Goal: Information Seeking & Learning: Learn about a topic

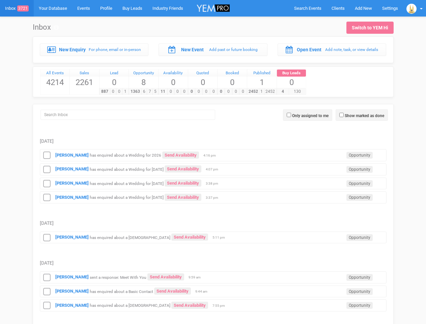
click at [213, 162] on td "[PERSON_NAME] has enquired about a Wedding for [DATE] Send Availability Opportu…" at bounding box center [213, 168] width 347 height 14
click at [307, 8] on span "Search Events" at bounding box center [307, 8] width 27 height 5
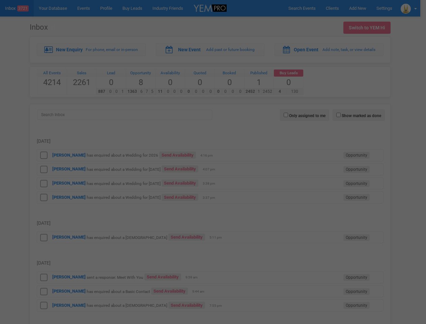
click at [363, 8] on div at bounding box center [213, 162] width 426 height 324
click at [414, 8] on div at bounding box center [213, 162] width 426 height 324
click at [361, 115] on div at bounding box center [213, 162] width 426 height 324
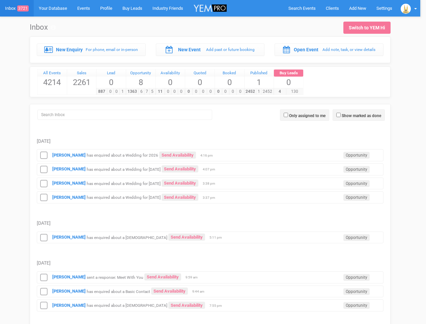
click at [307, 115] on div at bounding box center [213, 162] width 426 height 324
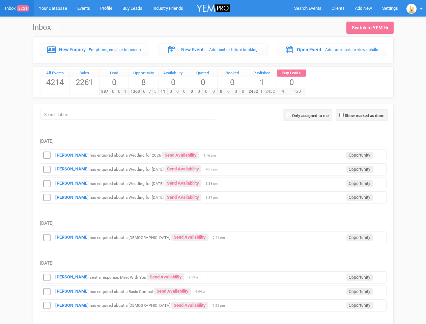
click at [213, 154] on div "[PERSON_NAME] has enquired about a Wedding for 2026 Send Availability Opportuni…" at bounding box center [213, 155] width 347 height 12
click at [47, 155] on icon at bounding box center [47, 155] width 10 height 9
click at [47, 169] on icon at bounding box center [47, 169] width 10 height 9
